Goal: Task Accomplishment & Management: Manage account settings

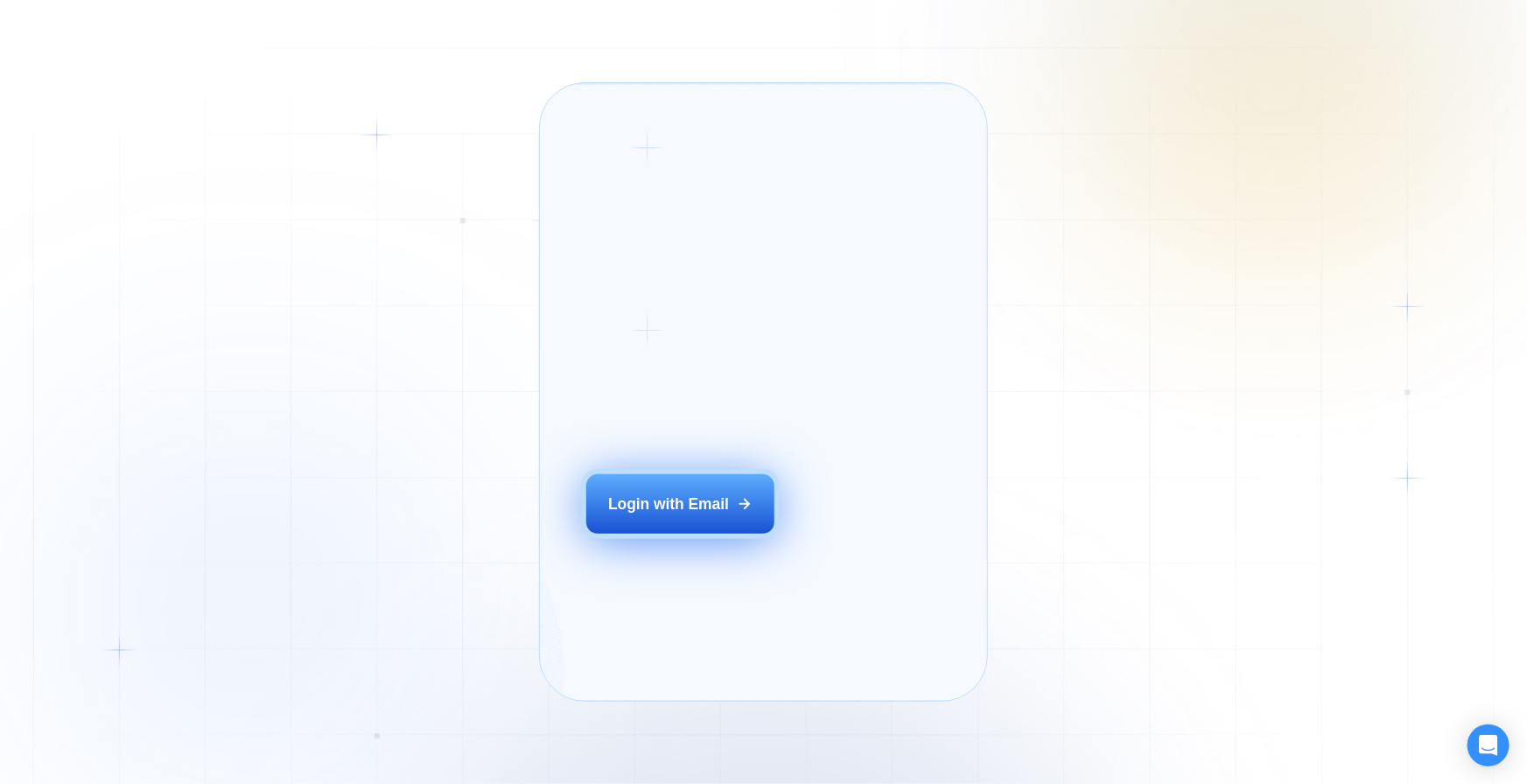
click at [738, 534] on button "Login with Email" at bounding box center [680, 504] width 189 height 60
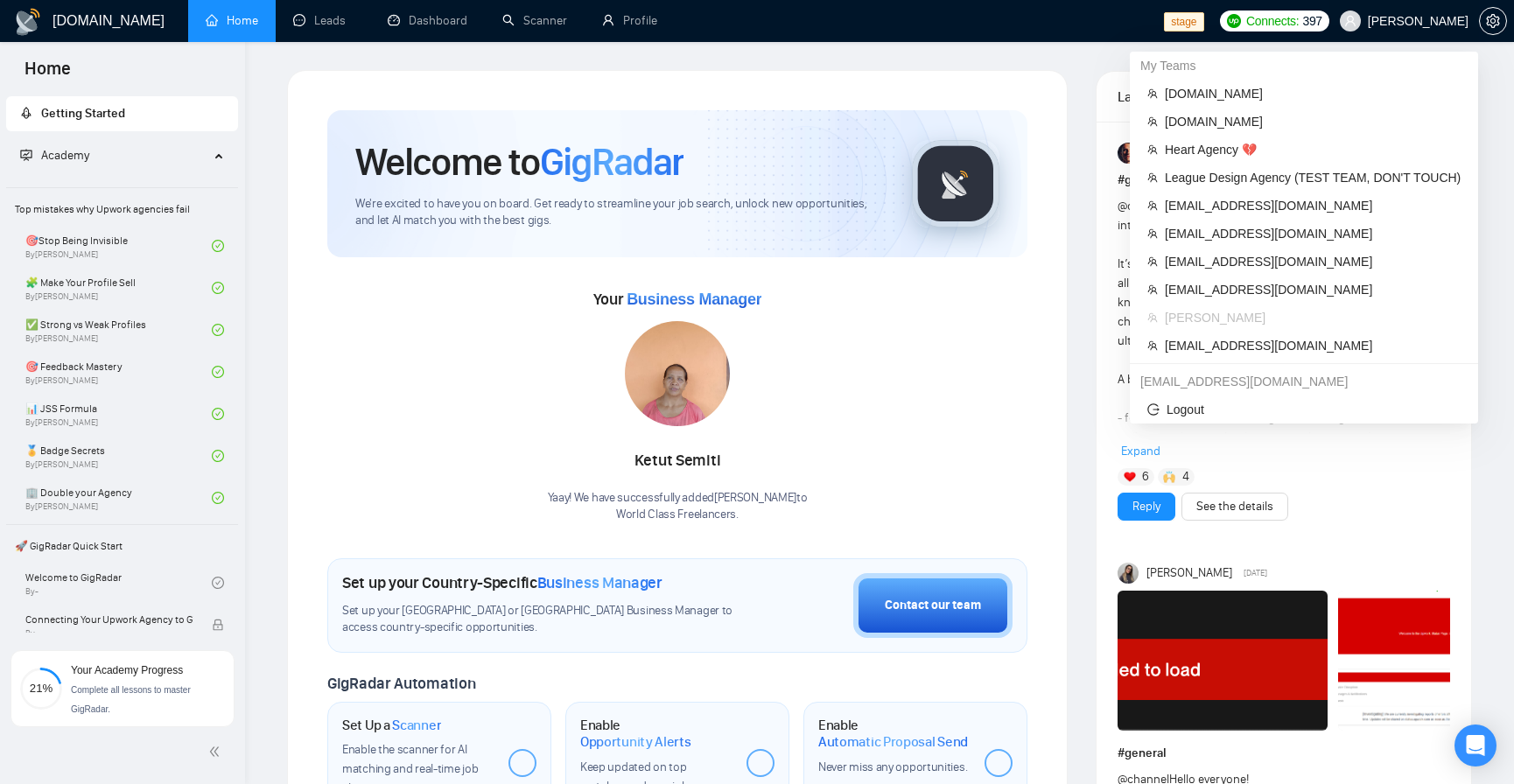
click at [1409, 21] on span "Robert O'Kruk" at bounding box center [1418, 21] width 101 height 0
click at [1369, 179] on span "League Design Agency (TEST TEAM, DON'T TOUCH)" at bounding box center [1313, 178] width 296 height 20
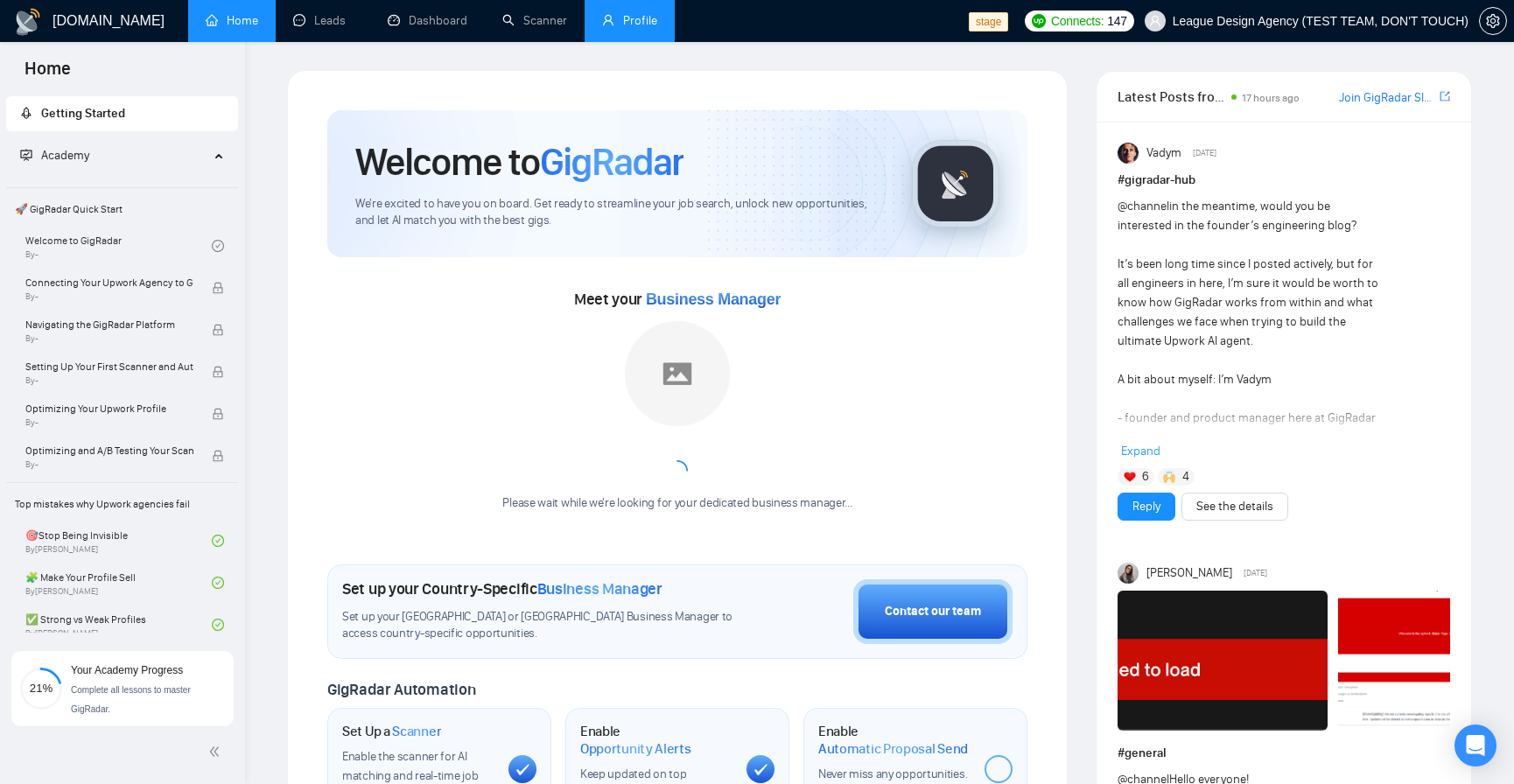
click at [627, 20] on link "Profile" at bounding box center [630, 21] width 55 height 15
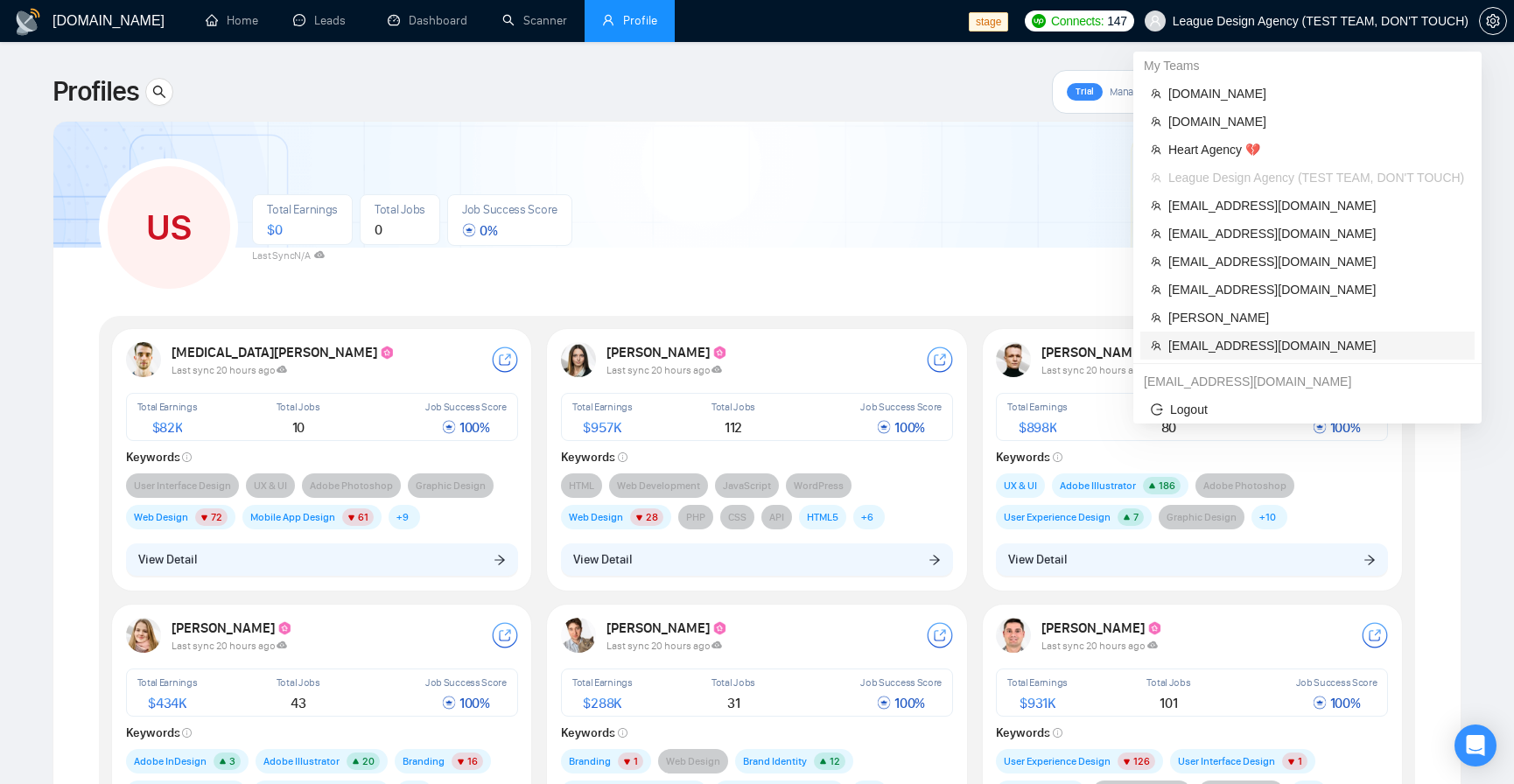
click at [1294, 351] on span "anthonycj105@gmail.com" at bounding box center [1316, 346] width 296 height 20
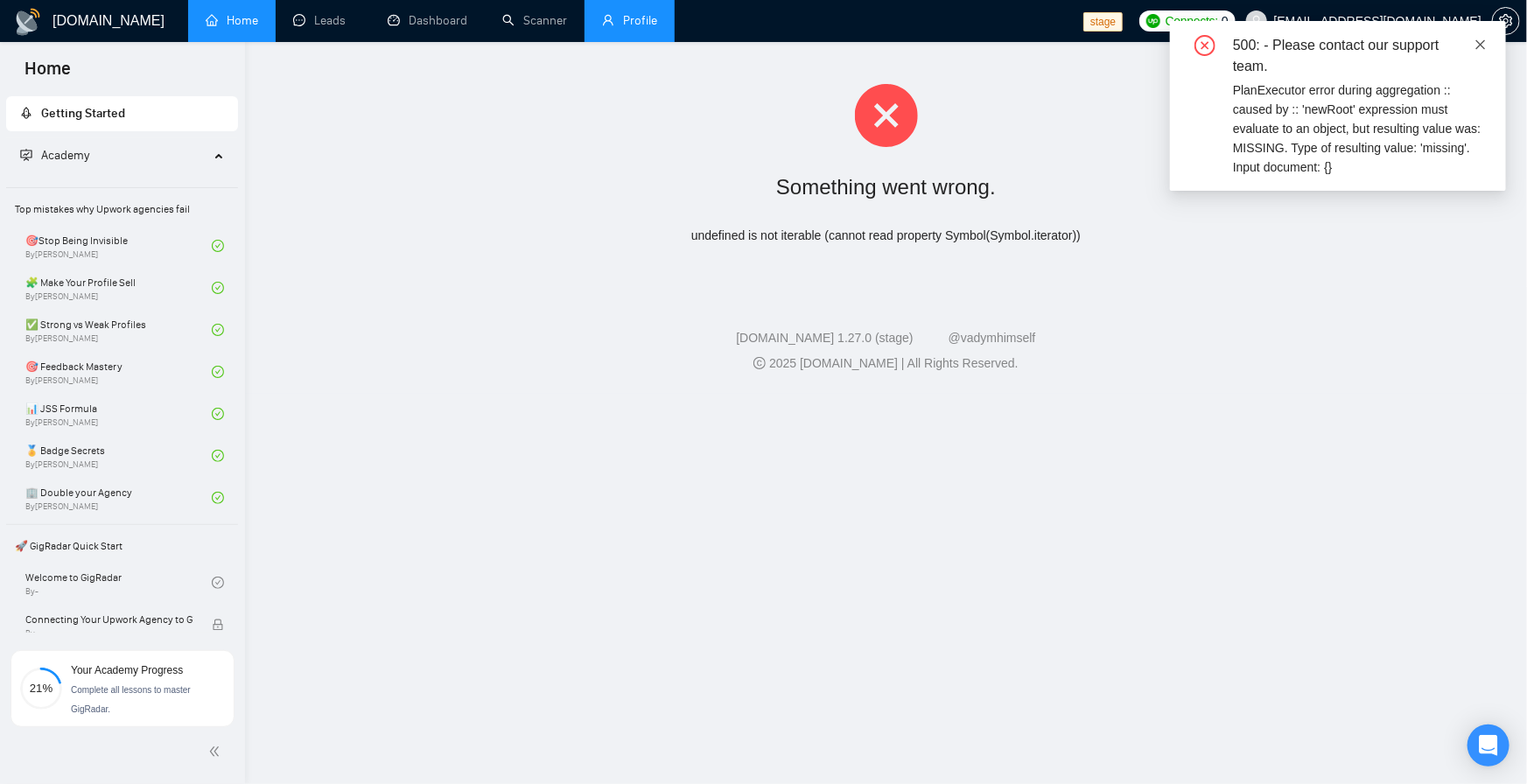
click at [1484, 48] on icon "close" at bounding box center [1481, 45] width 13 height 13
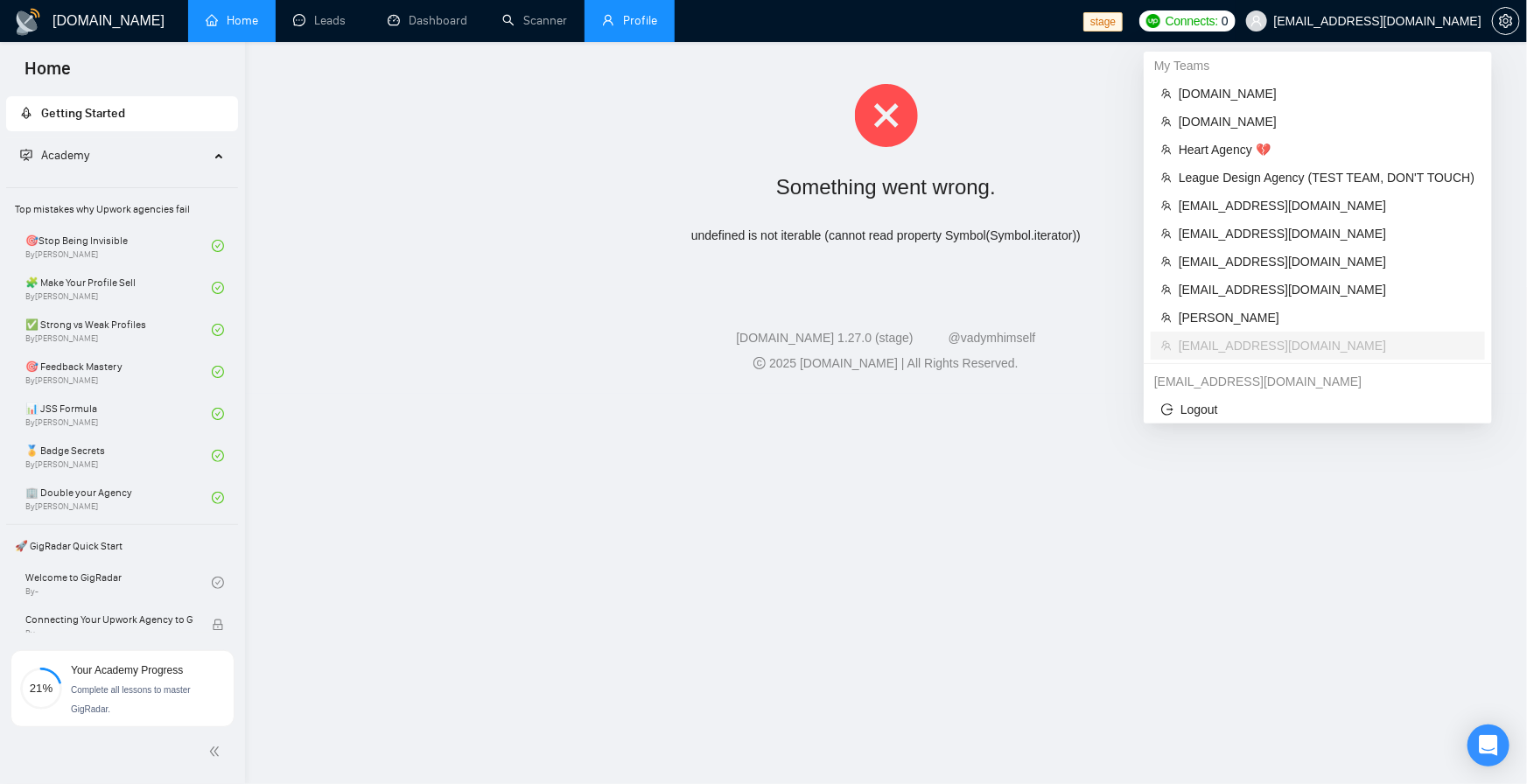
click at [1447, 28] on span "anthonycj105@gmail.com" at bounding box center [1363, 21] width 257 height 56
click at [1305, 267] on span "hello@approachment.com" at bounding box center [1326, 262] width 296 height 20
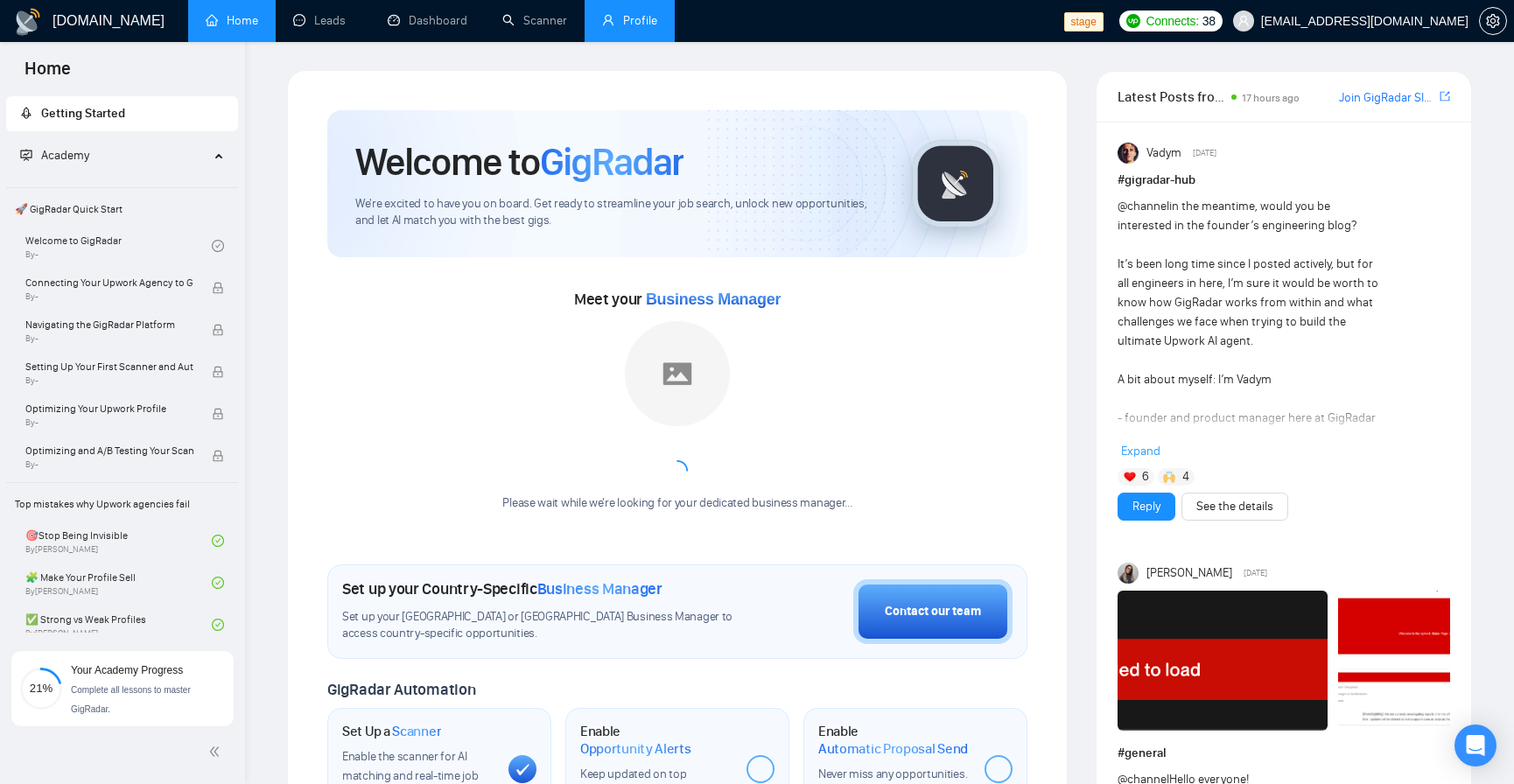
click at [630, 13] on link "Profile" at bounding box center [630, 21] width 55 height 15
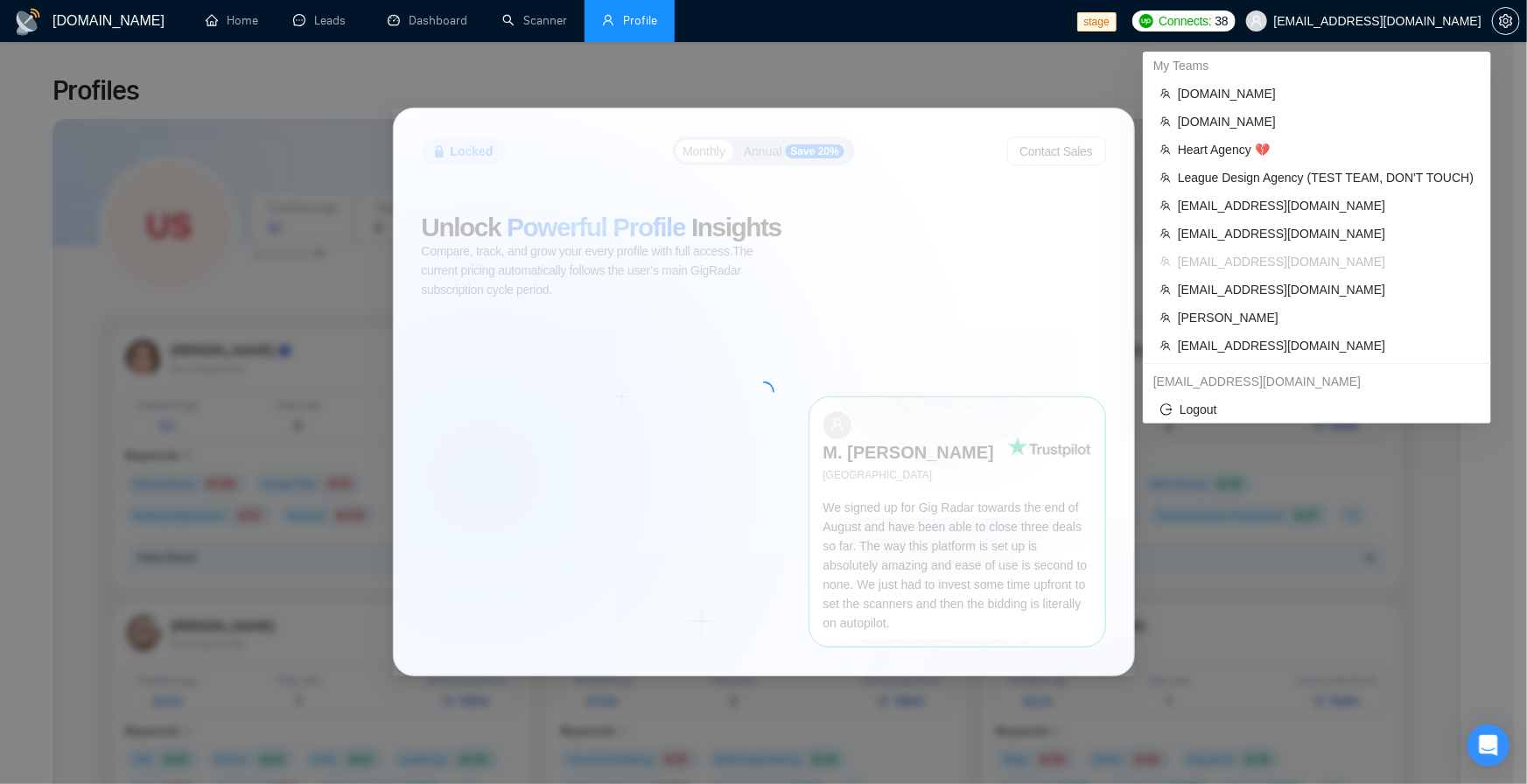
click at [1395, 26] on span "[EMAIL_ADDRESS][DOMAIN_NAME]" at bounding box center [1363, 21] width 257 height 56
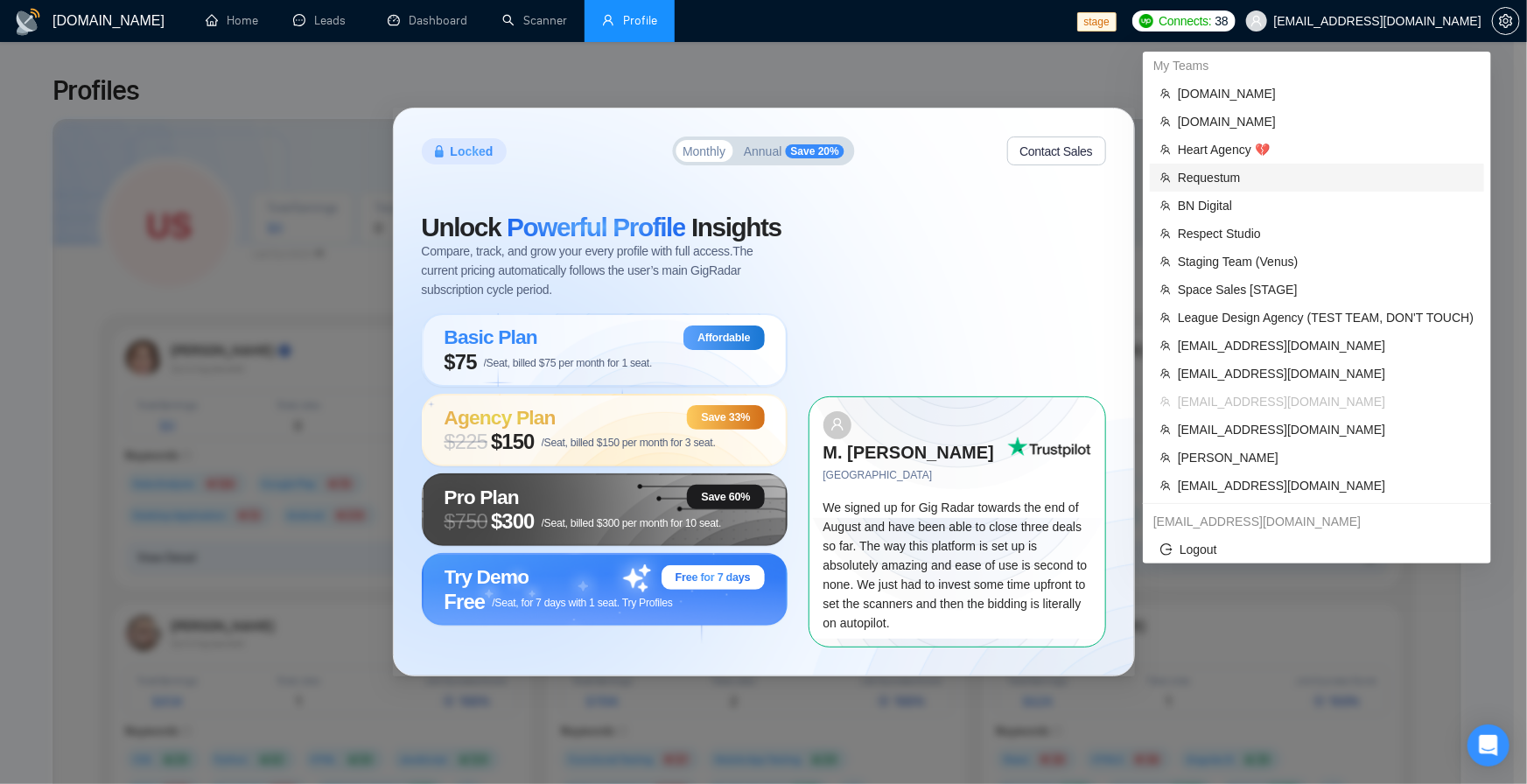
click at [1237, 173] on span "Requestum" at bounding box center [1326, 178] width 296 height 20
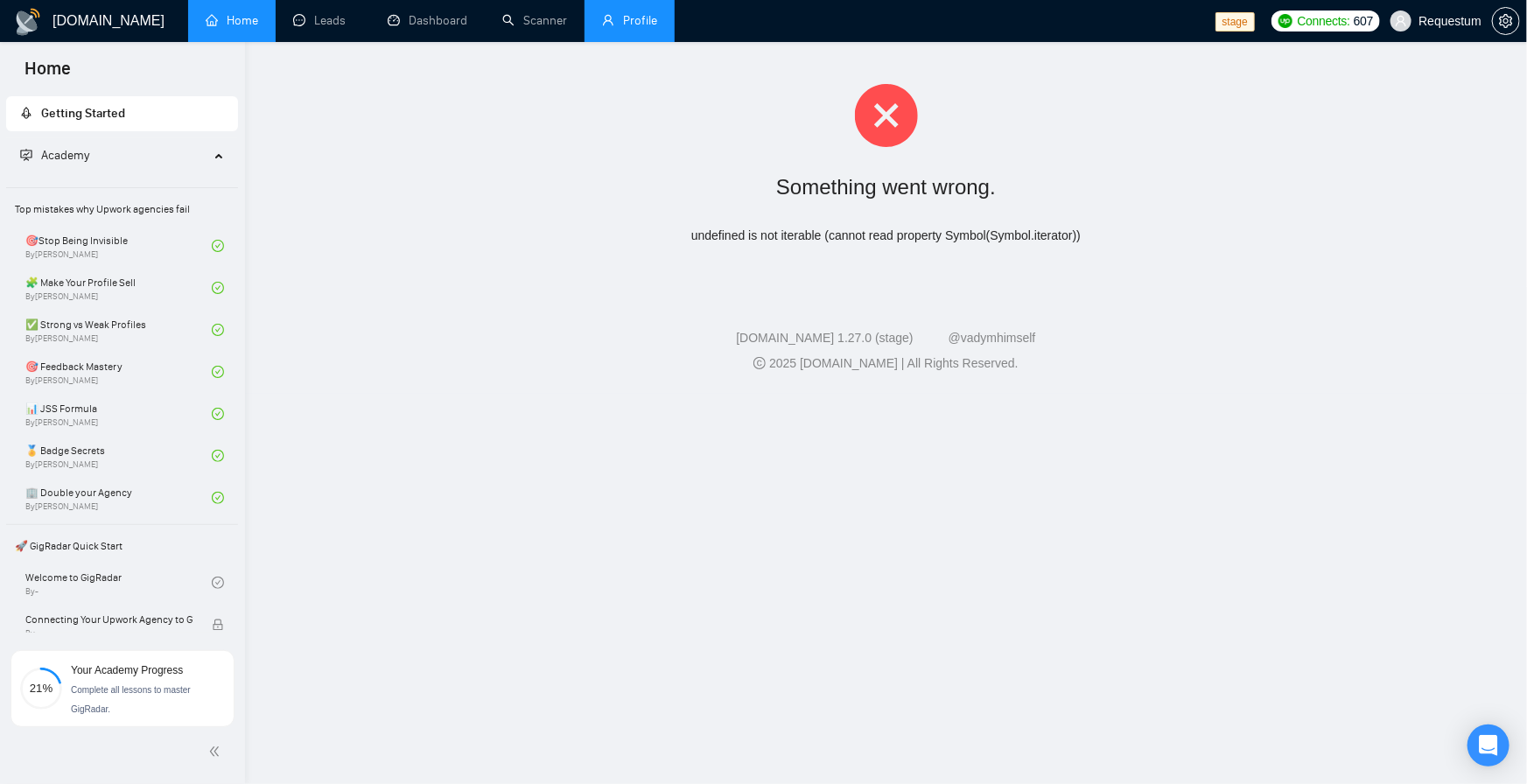
click at [625, 28] on link "Profile" at bounding box center [629, 21] width 55 height 15
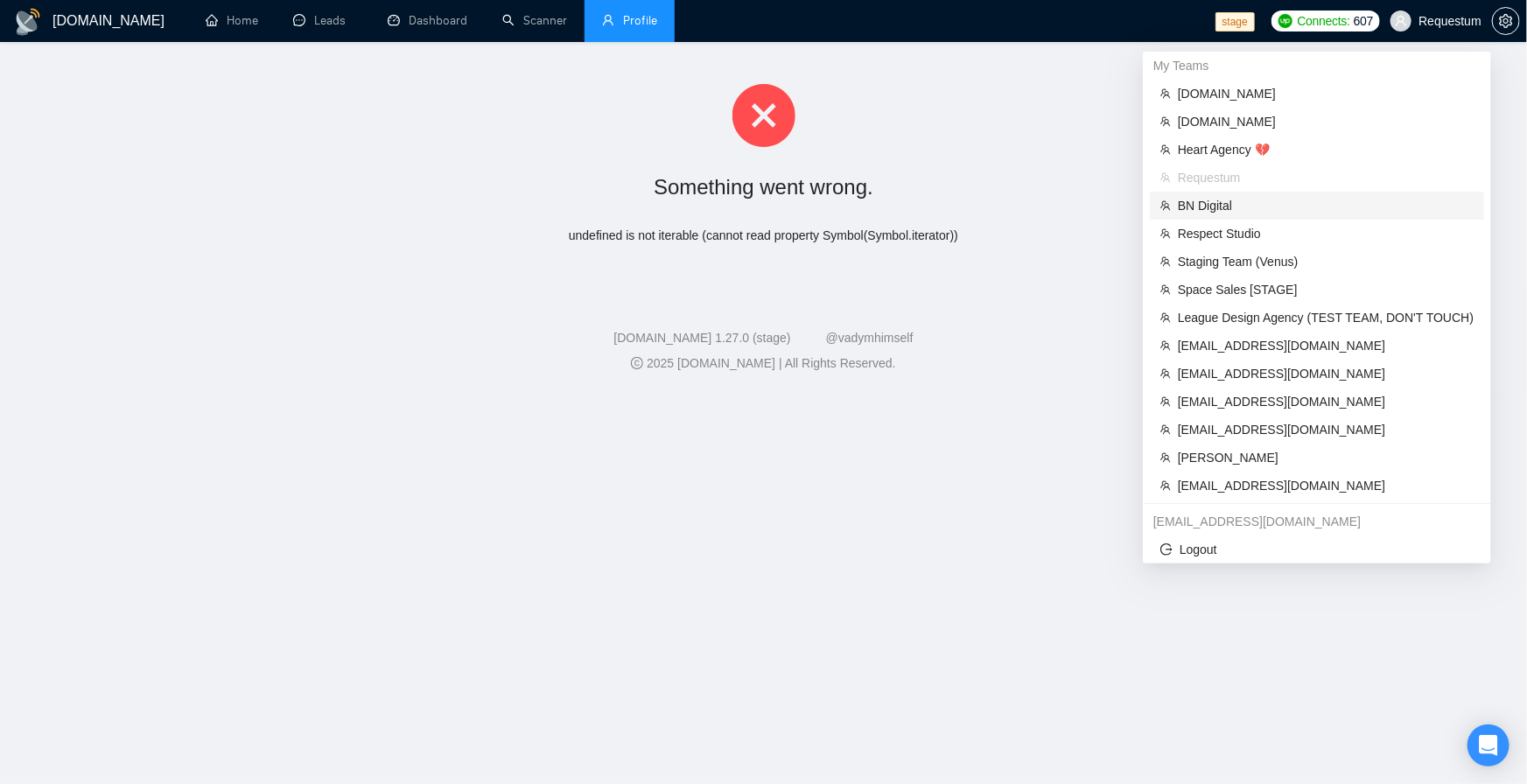
click at [1219, 204] on span "BN Digital" at bounding box center [1326, 206] width 296 height 20
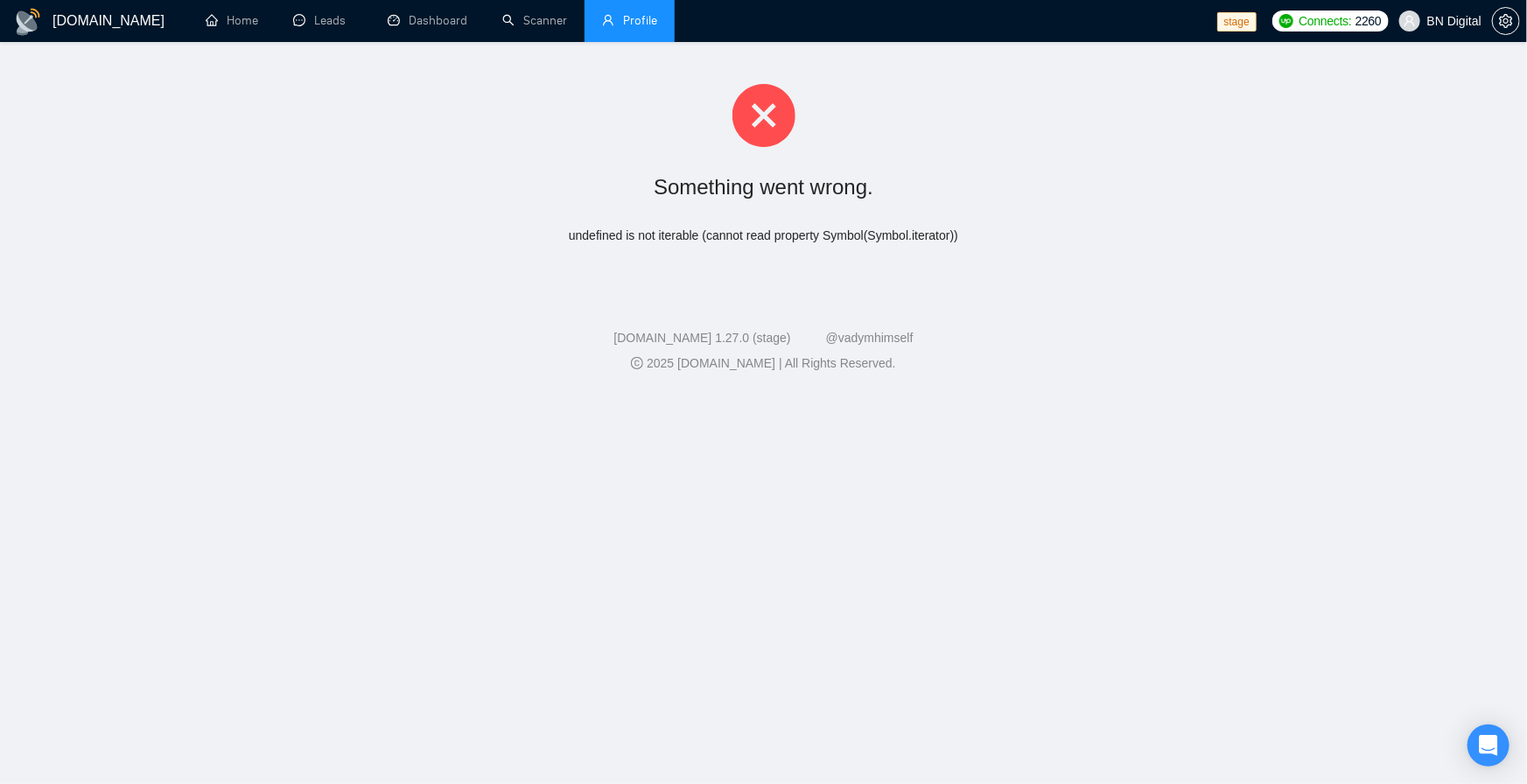
click at [631, 27] on link "Profile" at bounding box center [629, 21] width 55 height 15
click at [218, 28] on link "Home" at bounding box center [232, 21] width 53 height 15
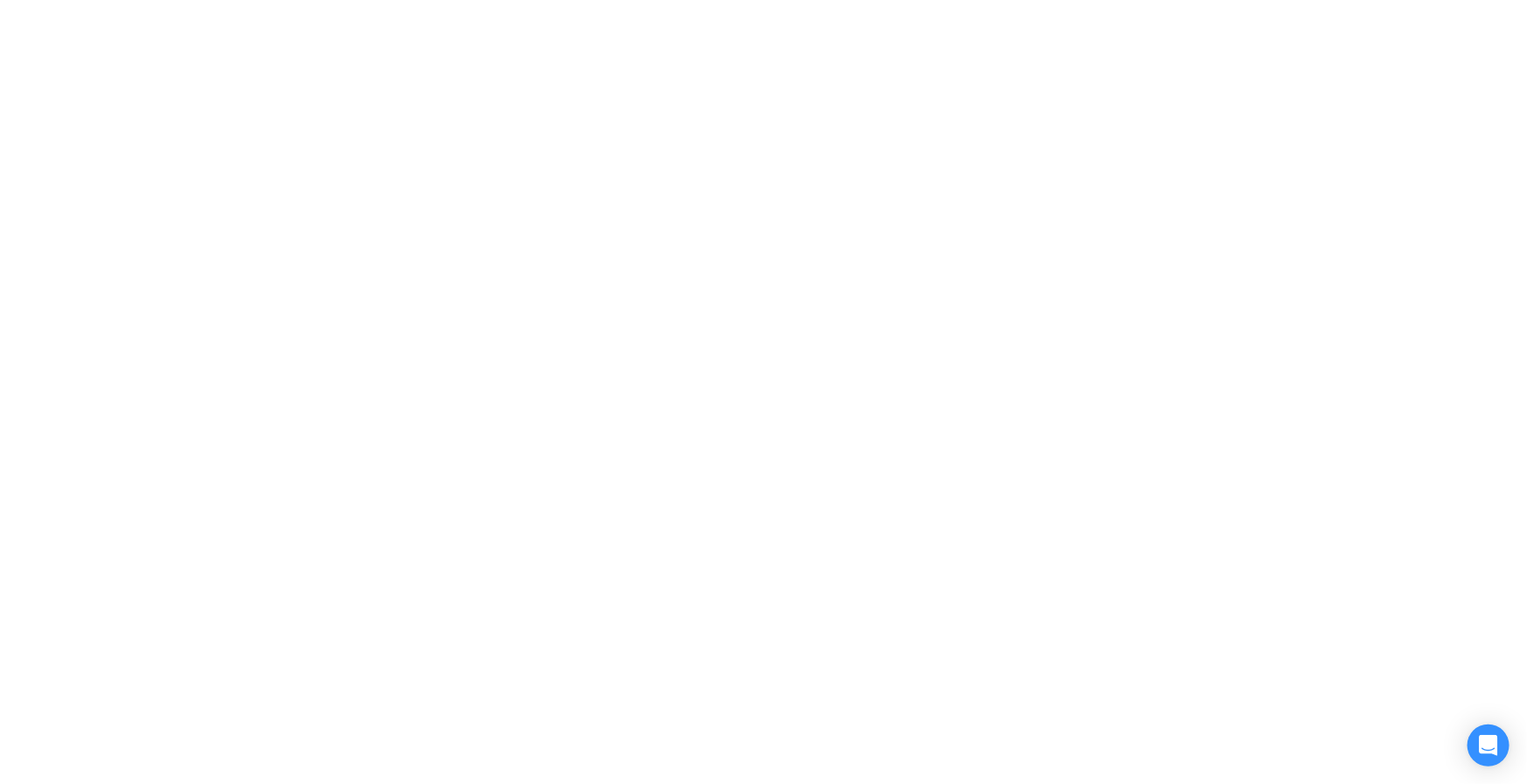
click at [853, 59] on div at bounding box center [764, 392] width 1527 height 784
click at [458, 177] on div at bounding box center [764, 392] width 1527 height 784
click at [529, 249] on div at bounding box center [764, 392] width 1527 height 784
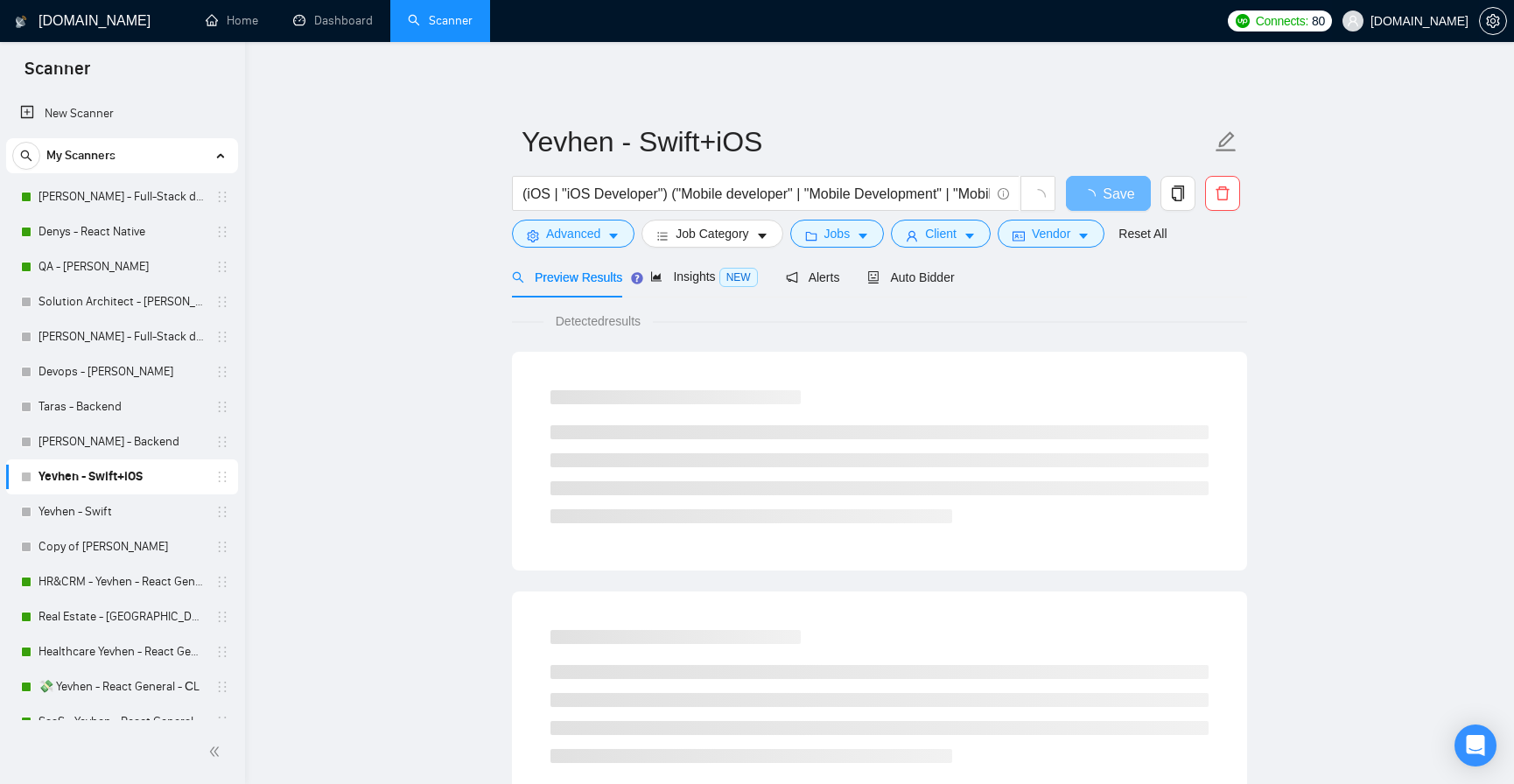
click at [1451, 21] on span "[DOMAIN_NAME]" at bounding box center [1420, 21] width 98 height 0
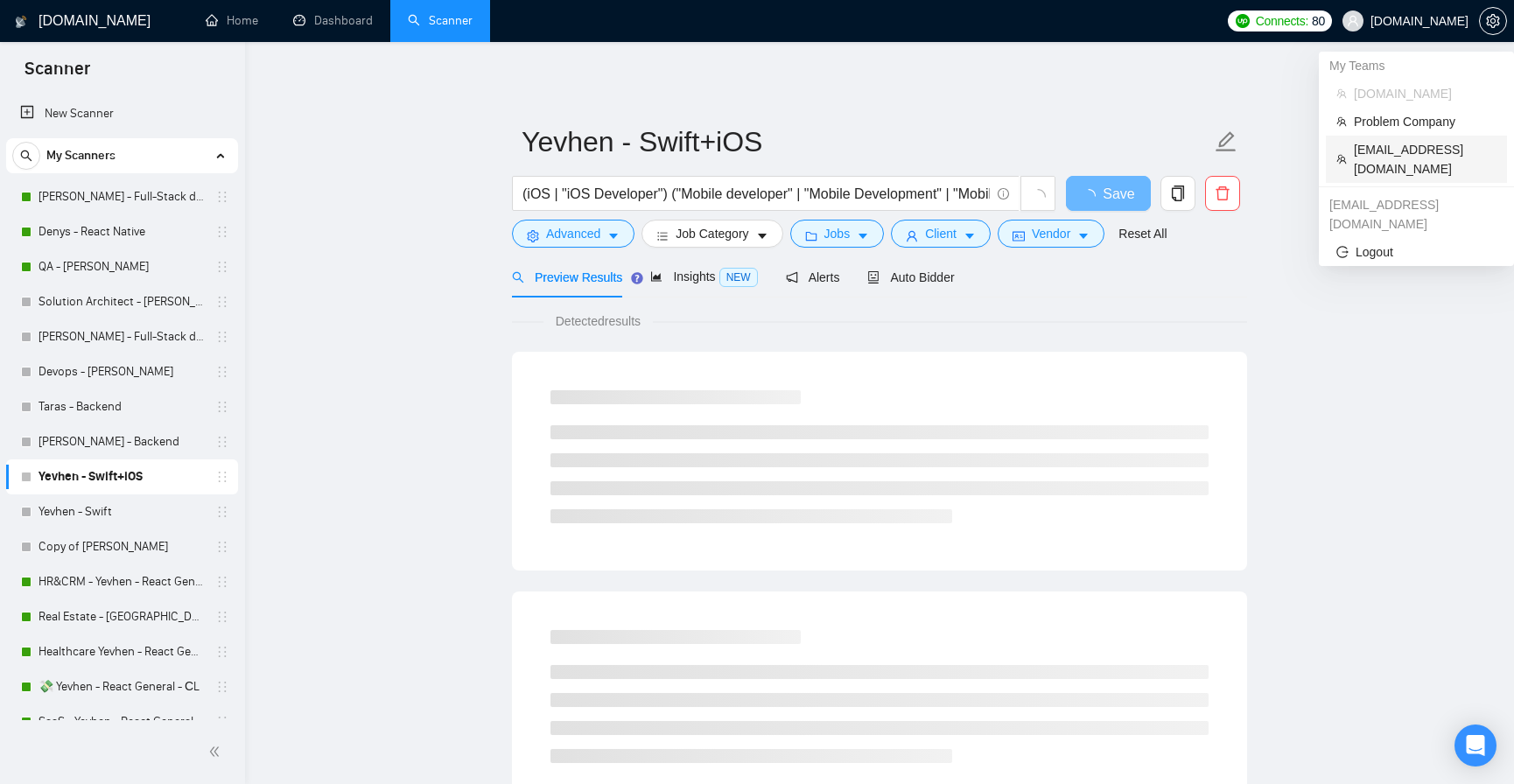
click at [1409, 145] on span "sabri@robuzt.com" at bounding box center [1425, 159] width 143 height 38
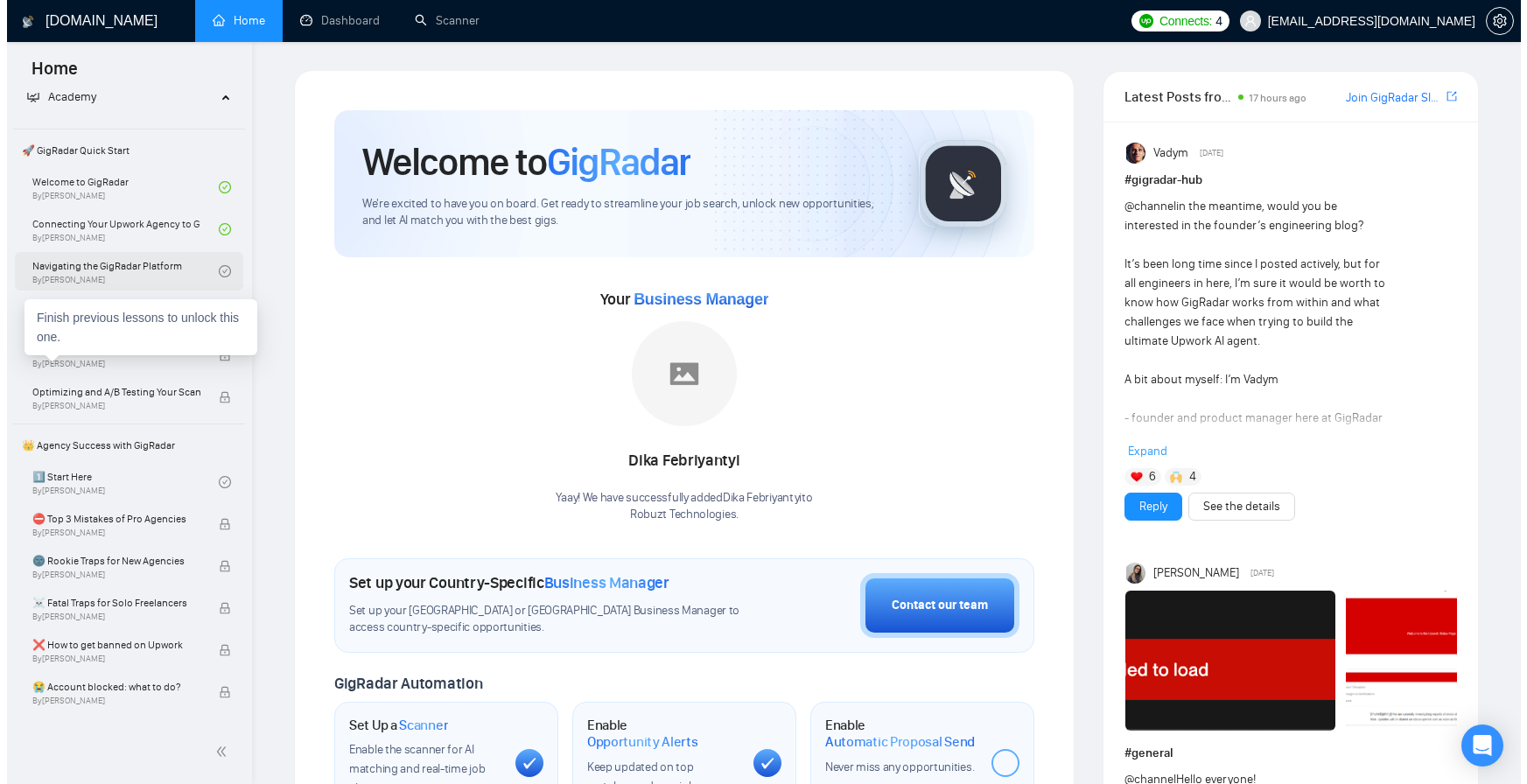
scroll to position [105, 0]
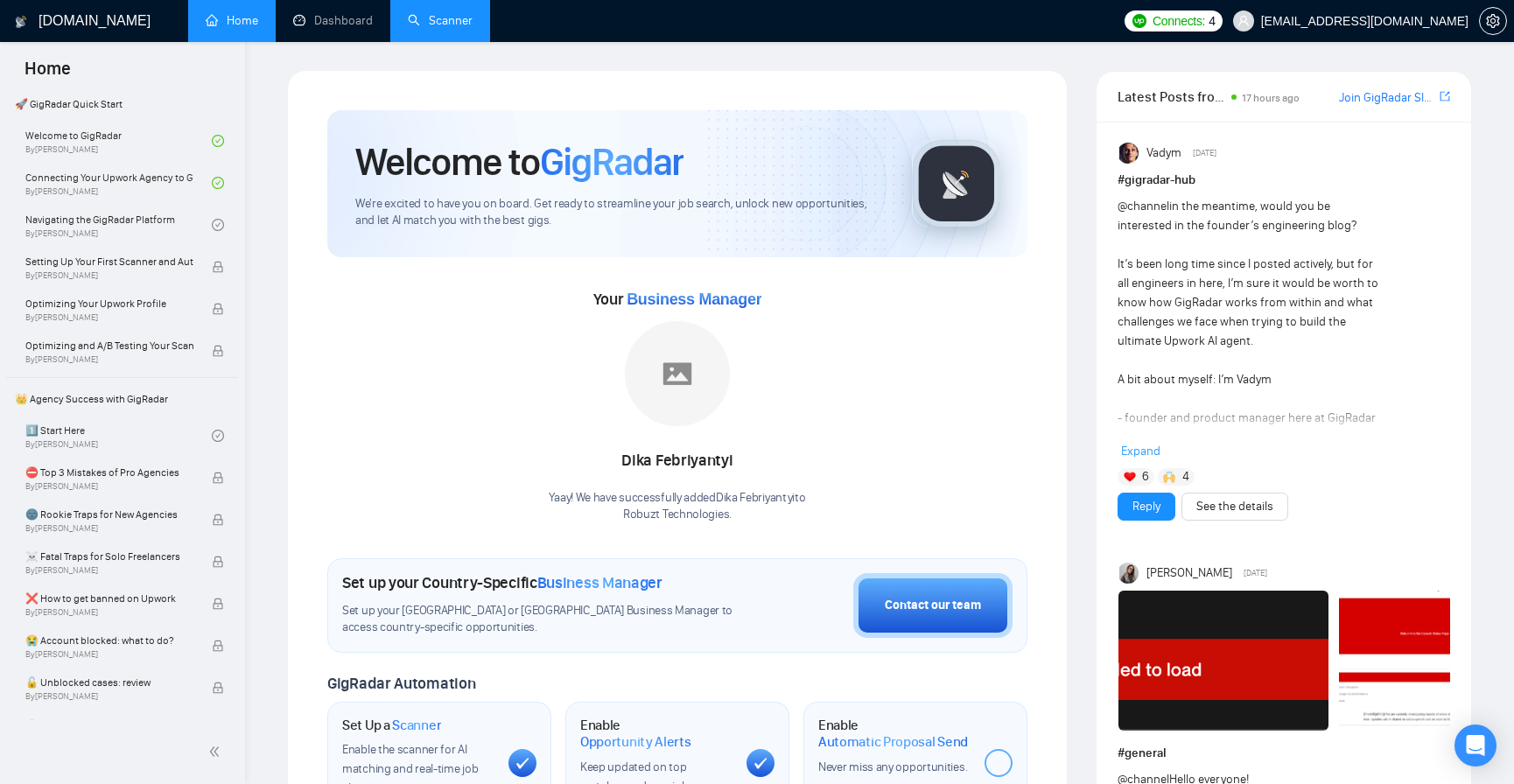
click at [436, 28] on link "Scanner" at bounding box center [440, 21] width 64 height 15
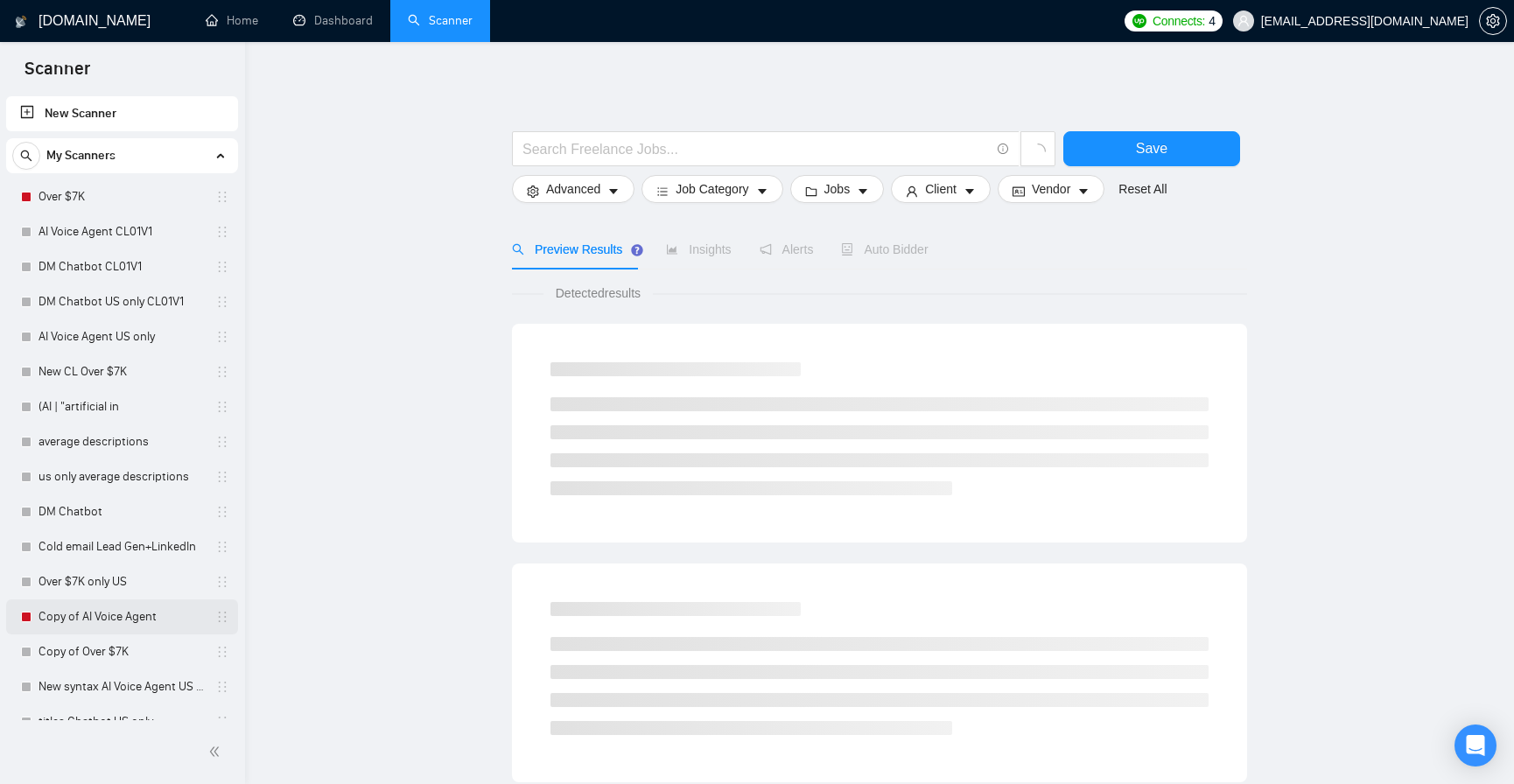
click at [137, 617] on link "Copy of AI Voice Agent" at bounding box center [122, 616] width 166 height 35
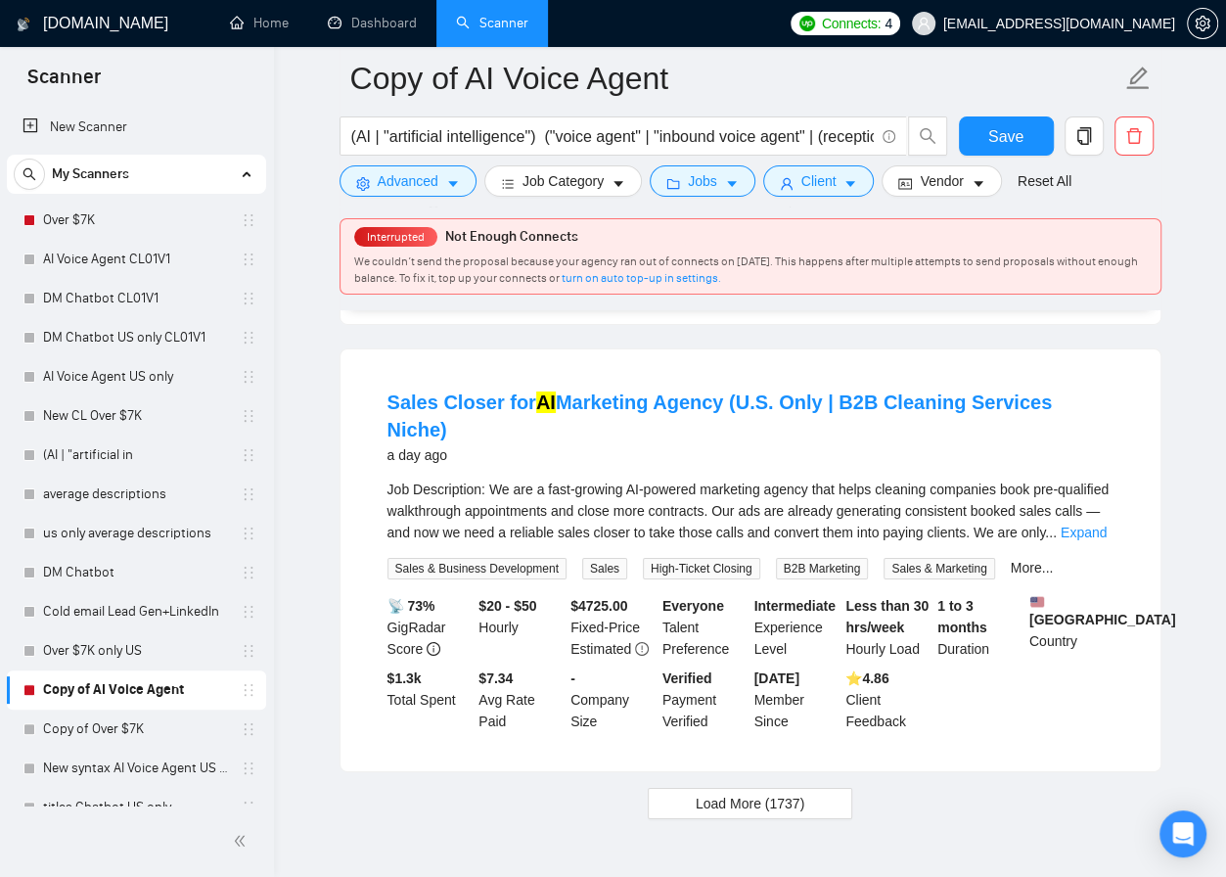
scroll to position [4142, 0]
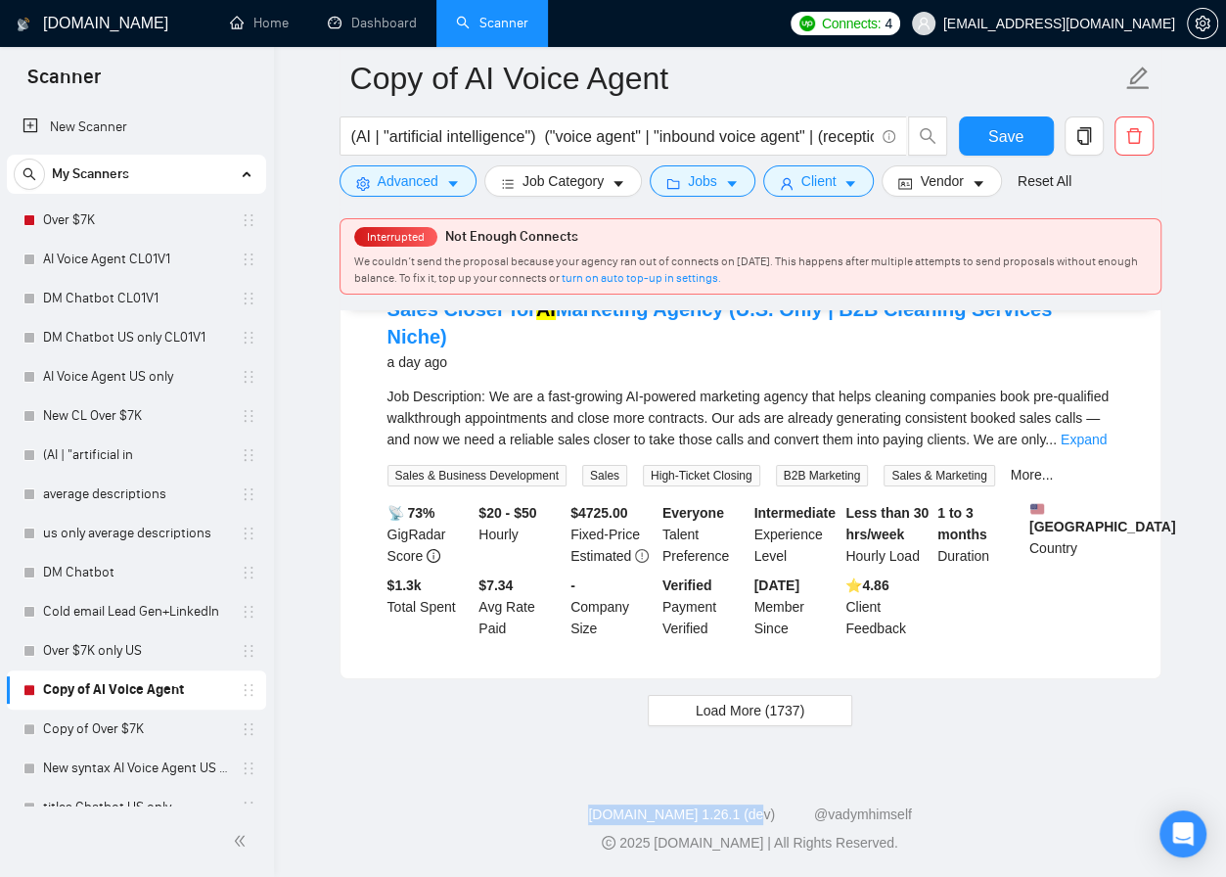
drag, startPoint x: 565, startPoint y: 812, endPoint x: 764, endPoint y: 810, distance: 199.7
click at [764, 810] on div "GigRadar.io 1.26.1 (dev) @vadymhimself" at bounding box center [750, 815] width 921 height 21
copy link "GigRadar.io 1.26.1 (dev)"
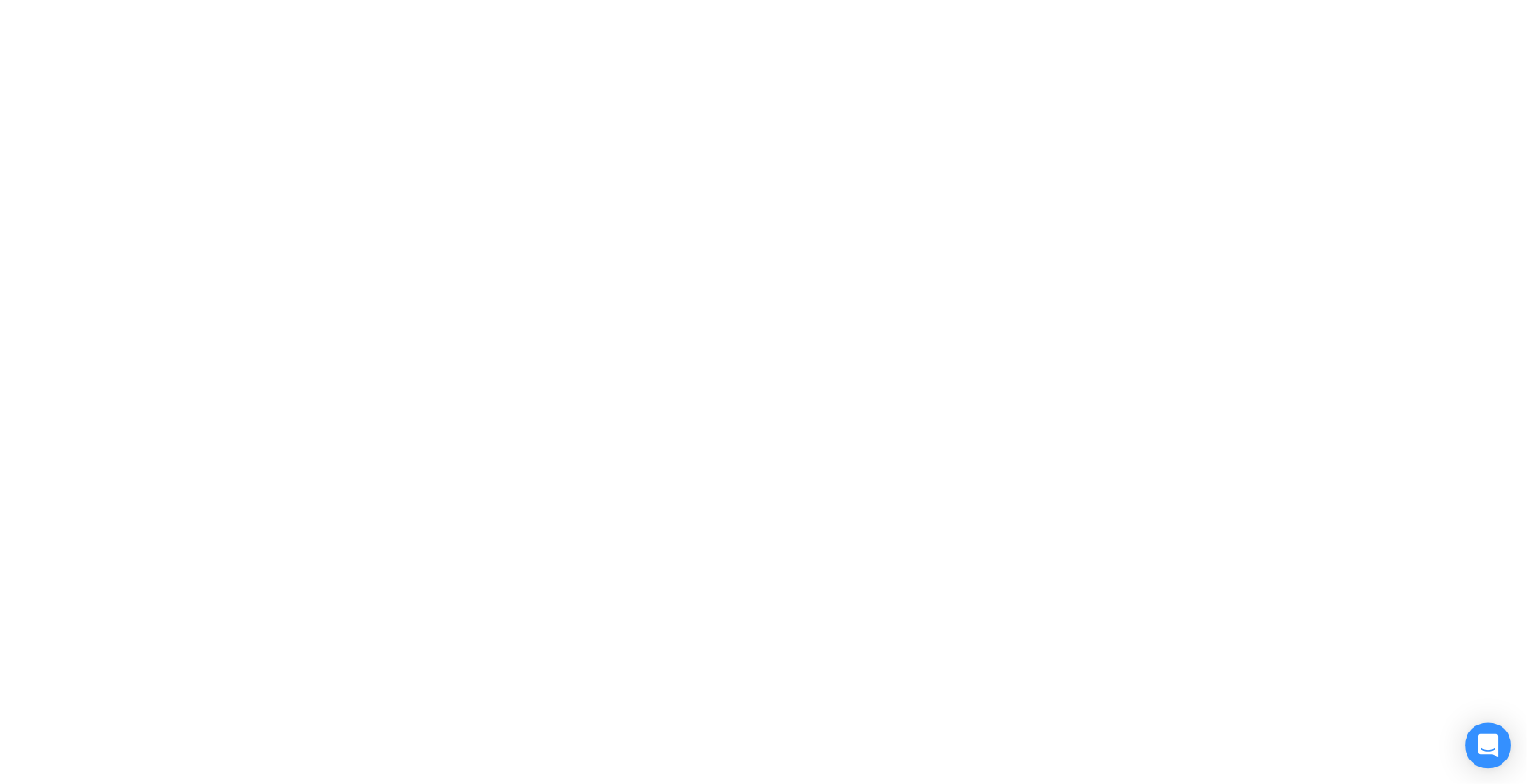
click at [1478, 745] on div "Open Intercom Messenger" at bounding box center [1489, 746] width 46 height 46
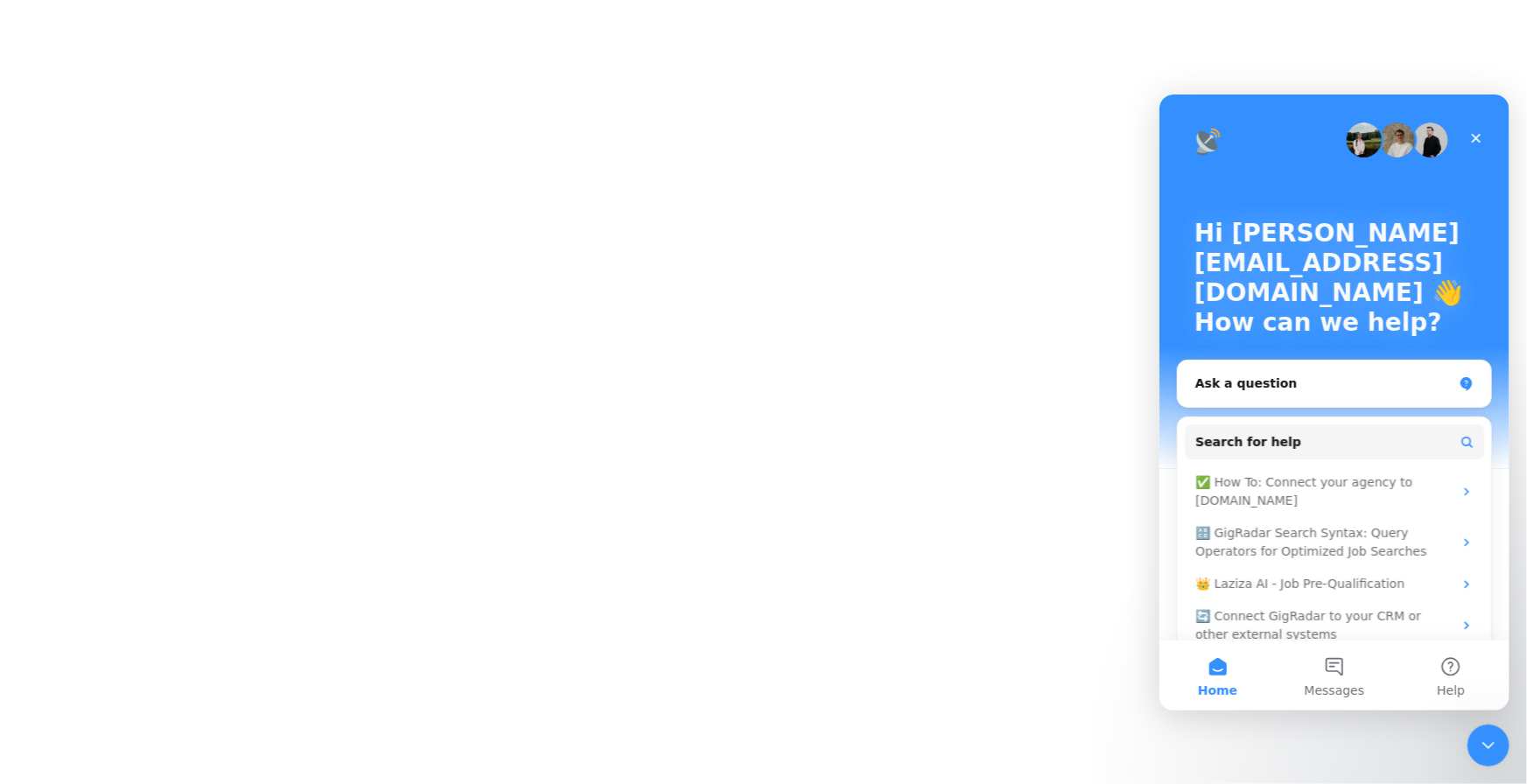
click at [836, 310] on div at bounding box center [764, 392] width 1527 height 784
click at [720, 143] on div at bounding box center [764, 392] width 1527 height 784
click at [731, 89] on div at bounding box center [764, 392] width 1527 height 784
click at [733, 83] on div at bounding box center [764, 392] width 1527 height 784
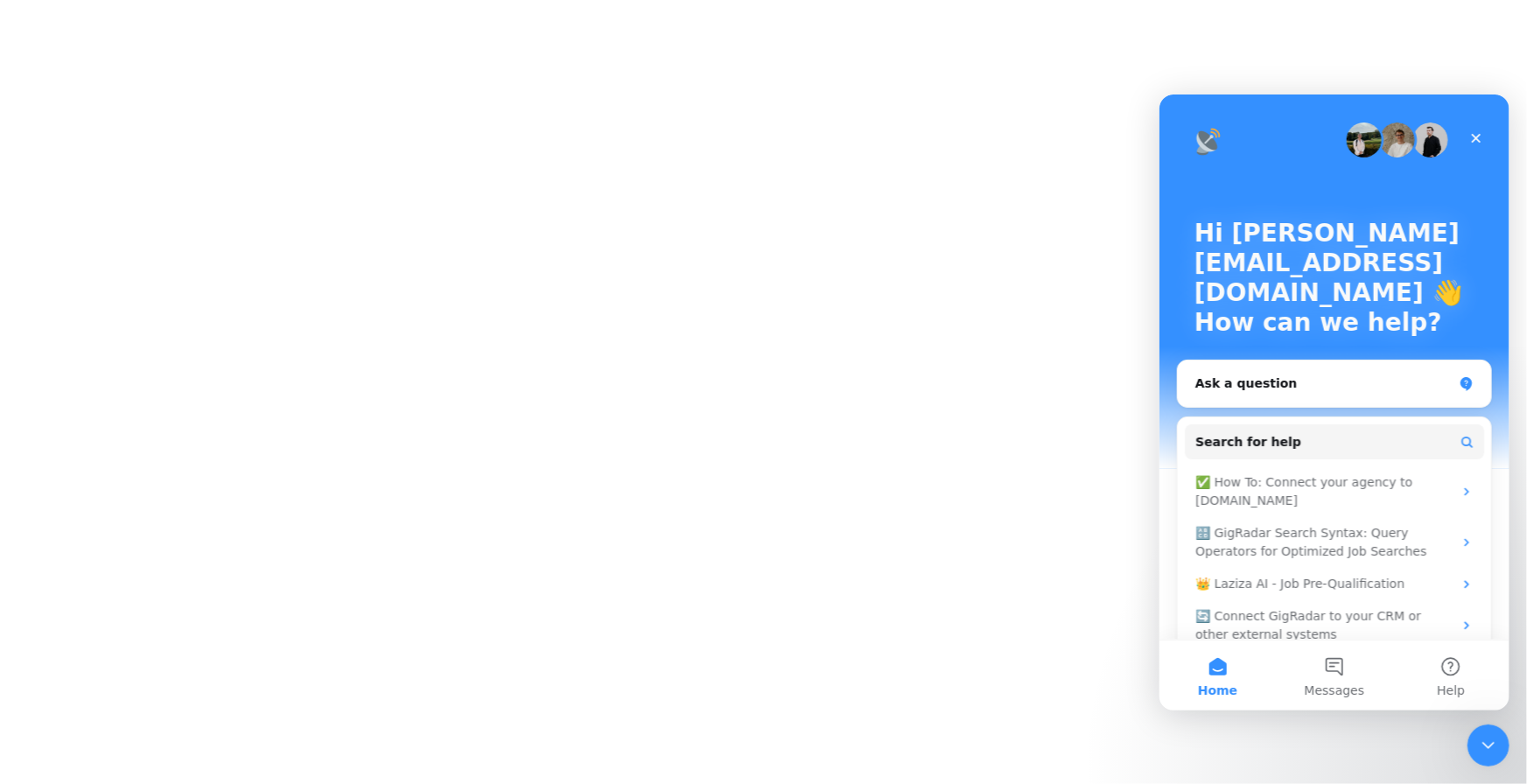
click at [730, 129] on div at bounding box center [764, 392] width 1527 height 784
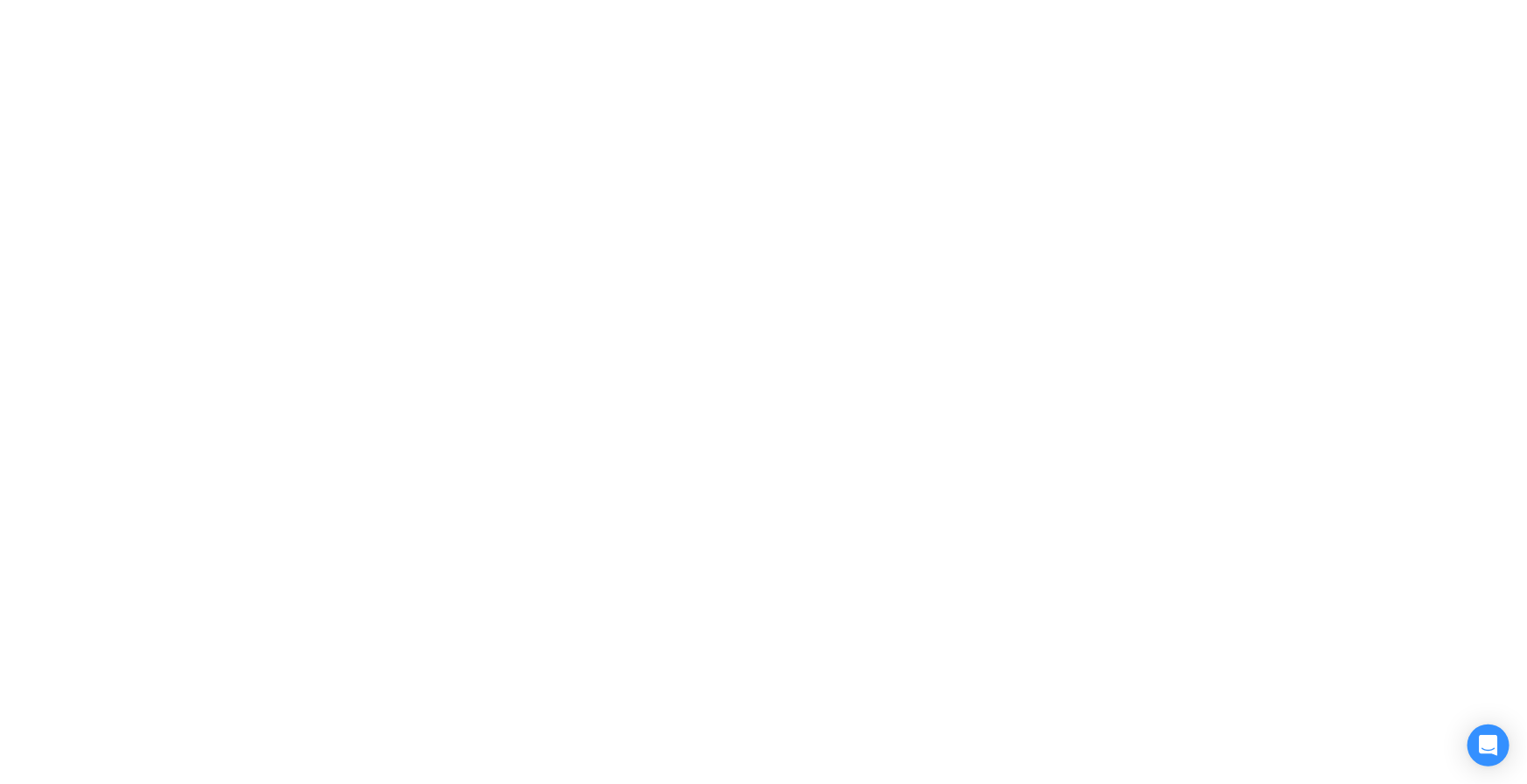
drag, startPoint x: 541, startPoint y: 127, endPoint x: 1180, endPoint y: 6, distance: 650.4
click at [1180, 6] on div at bounding box center [764, 392] width 1527 height 784
